Goal: Task Accomplishment & Management: Manage account settings

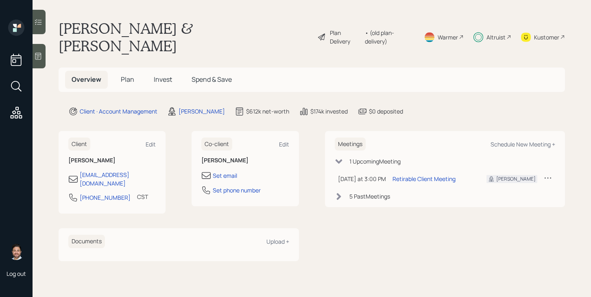
click at [493, 33] on div "Altruist" at bounding box center [496, 37] width 19 height 9
click at [129, 75] on span "Plan" at bounding box center [127, 79] width 13 height 9
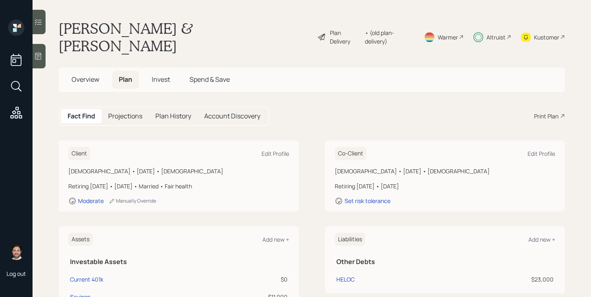
click at [94, 75] on span "Overview" at bounding box center [86, 79] width 28 height 9
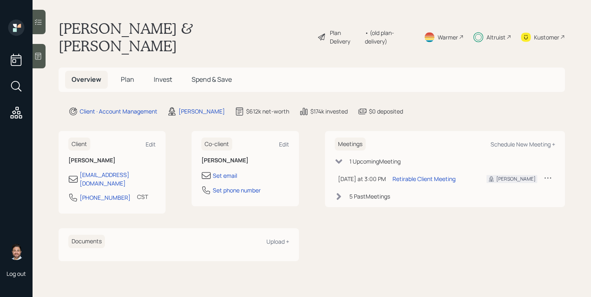
click at [125, 75] on span "Plan" at bounding box center [127, 79] width 13 height 9
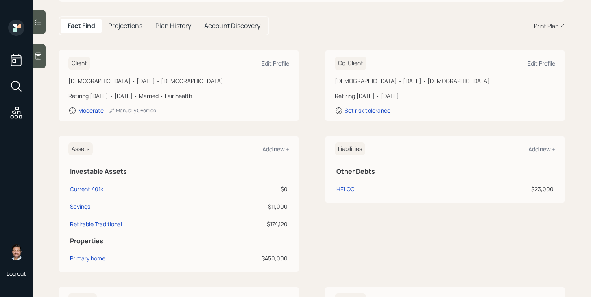
scroll to position [96, 0]
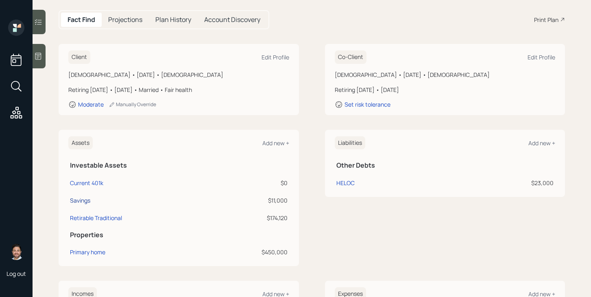
click at [87, 196] on div "Savings" at bounding box center [80, 200] width 20 height 9
select select "emergency_fund"
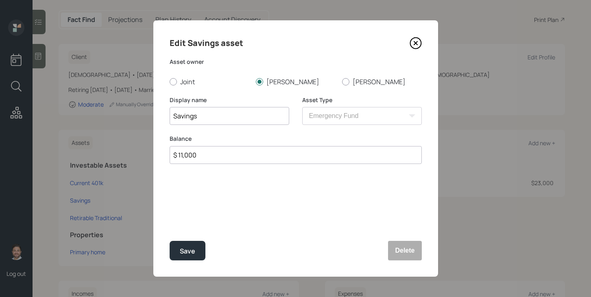
click at [262, 160] on input "$ 11,000" at bounding box center [296, 155] width 252 height 18
type input "$ 15,000"
click at [188, 258] on button "Save" at bounding box center [188, 251] width 36 height 20
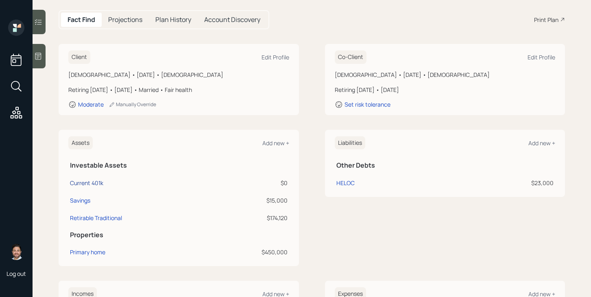
click at [103, 179] on div "Current 401k" at bounding box center [86, 183] width 33 height 9
select select "company_sponsored"
select select "balanced"
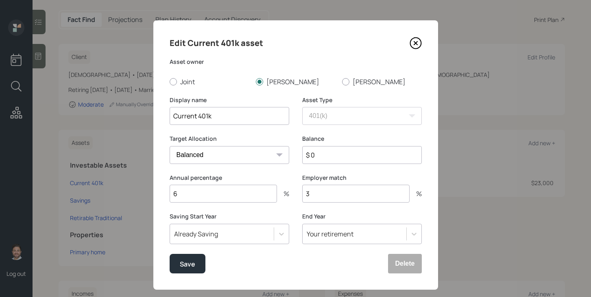
click at [414, 46] on icon at bounding box center [416, 43] width 12 height 12
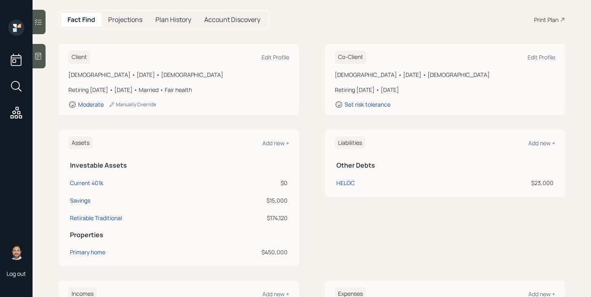
click at [87, 196] on div "Savings" at bounding box center [80, 200] width 20 height 9
select select "emergency_fund"
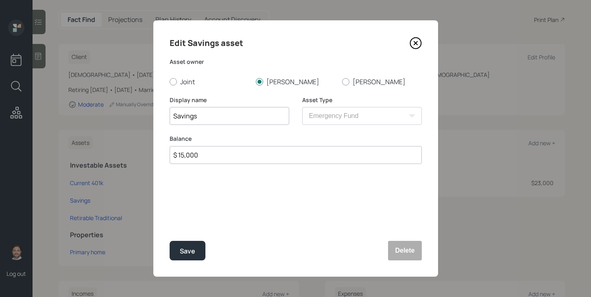
click at [417, 44] on icon at bounding box center [415, 43] width 3 height 3
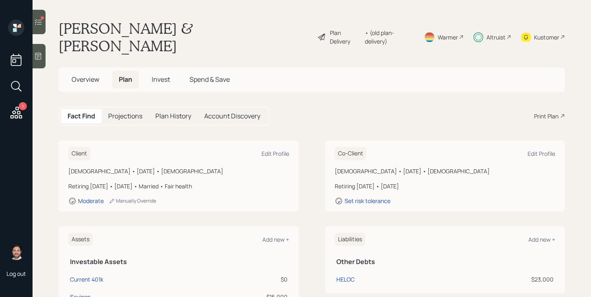
click at [40, 14] on div at bounding box center [39, 22] width 13 height 24
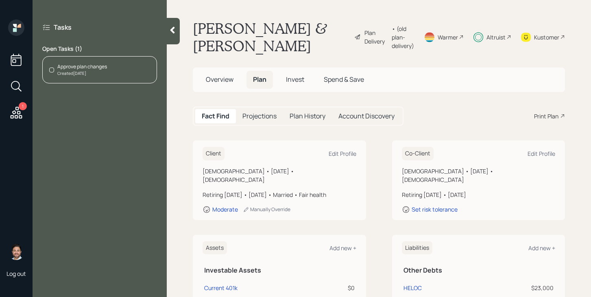
click at [123, 72] on div "Approve plan changes Created [DATE]" at bounding box center [99, 69] width 115 height 27
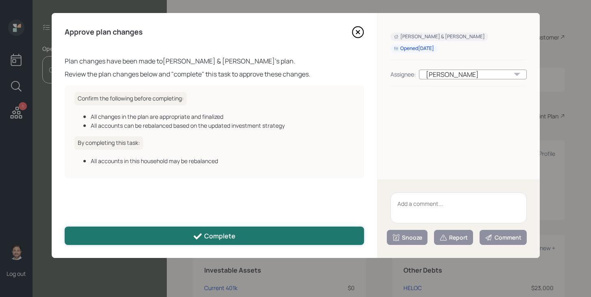
click at [213, 237] on div "Complete" at bounding box center [214, 237] width 43 height 10
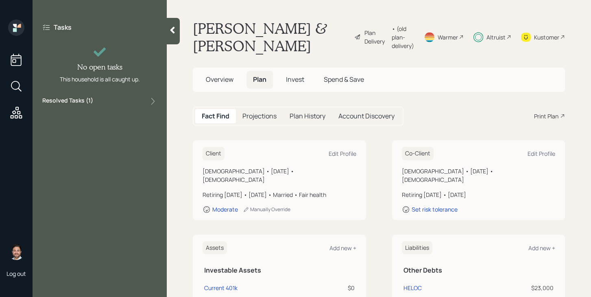
click at [175, 36] on div at bounding box center [173, 31] width 13 height 26
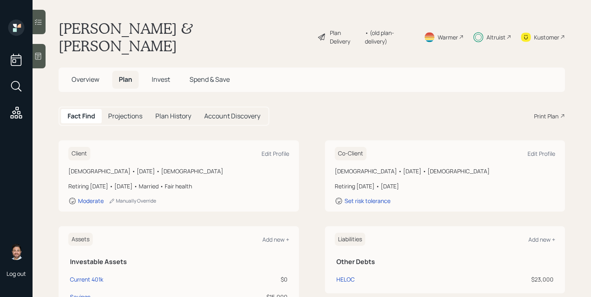
click at [350, 28] on div "Plan Delivery" at bounding box center [345, 36] width 31 height 17
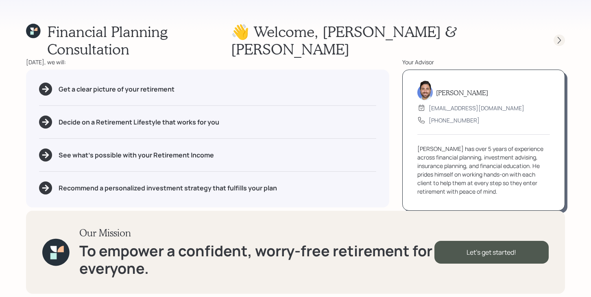
click at [560, 36] on icon at bounding box center [560, 40] width 8 height 8
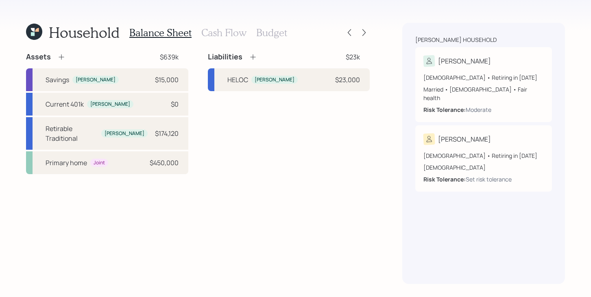
click at [365, 38] on div "Household Balance Sheet Cash Flow Budget" at bounding box center [198, 33] width 344 height 20
click at [365, 37] on div at bounding box center [364, 32] width 11 height 11
